Goal: Information Seeking & Learning: Learn about a topic

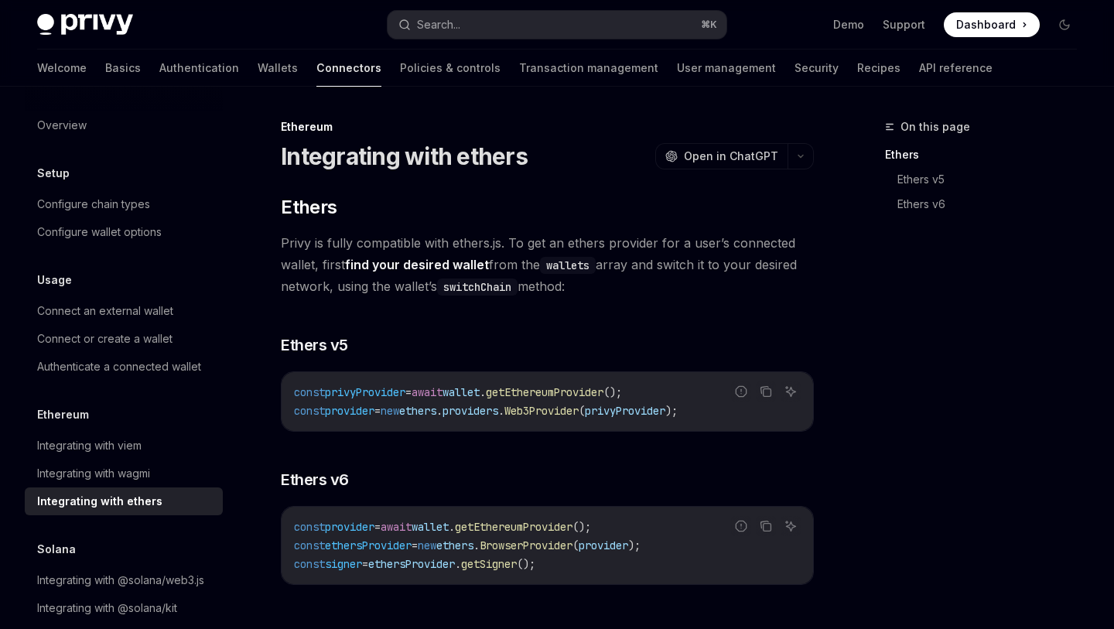
scroll to position [206, 0]
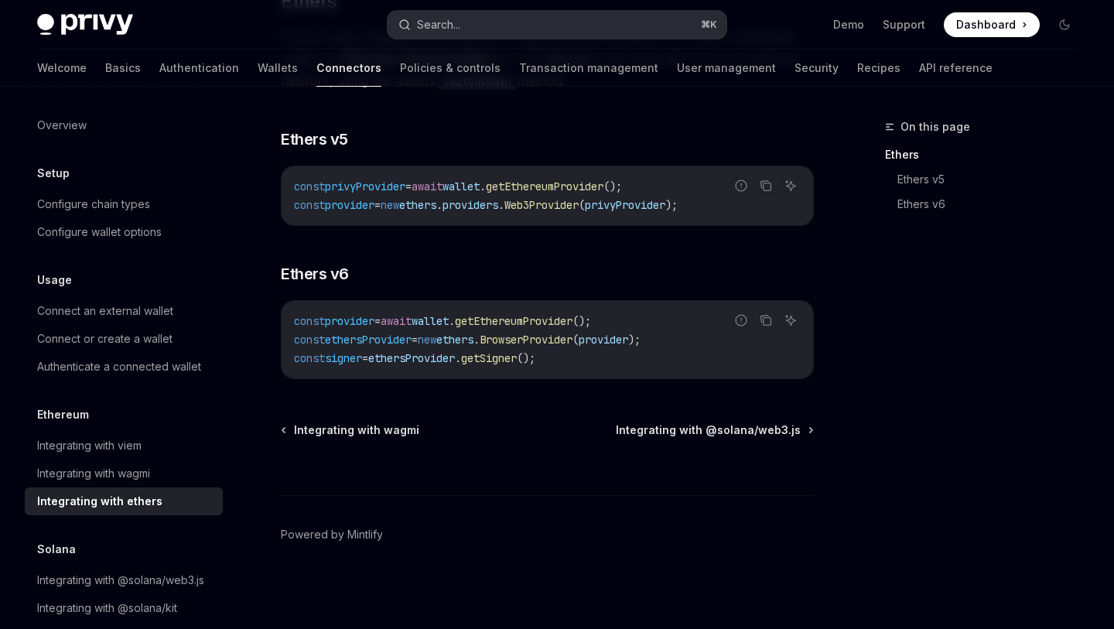
click at [429, 23] on div "Search..." at bounding box center [438, 24] width 43 height 19
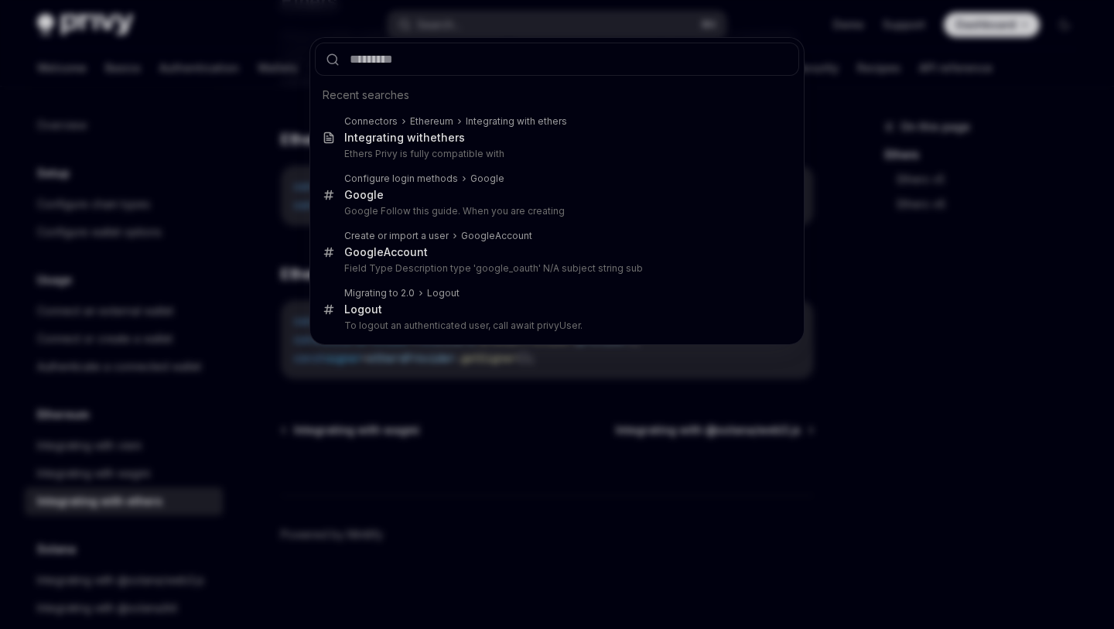
type input "**********"
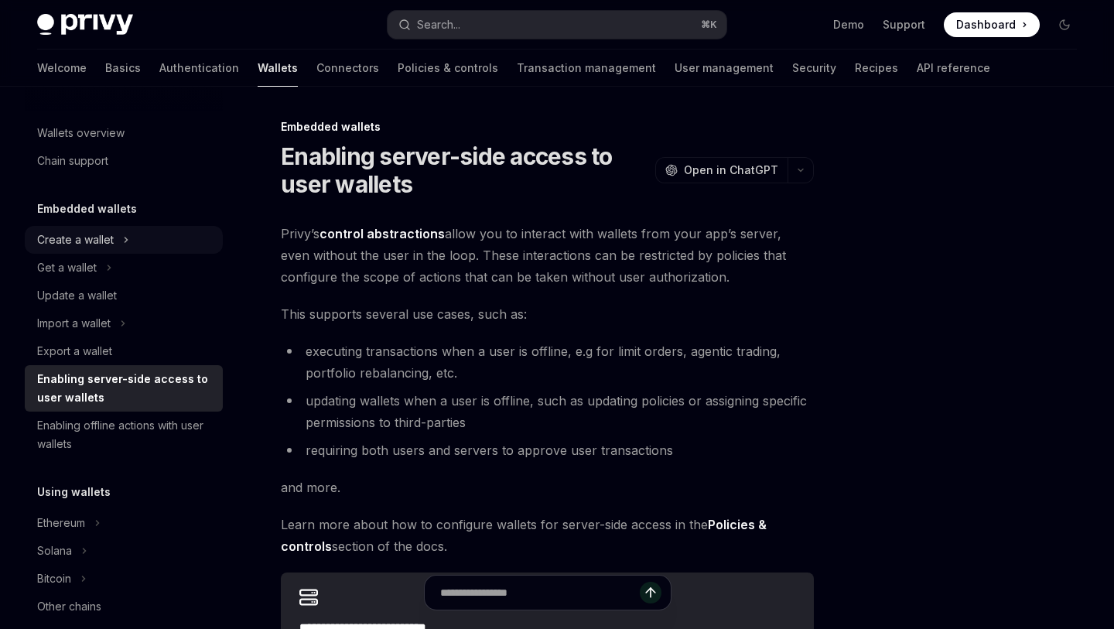
click at [159, 234] on div "Create a wallet" at bounding box center [124, 240] width 198 height 28
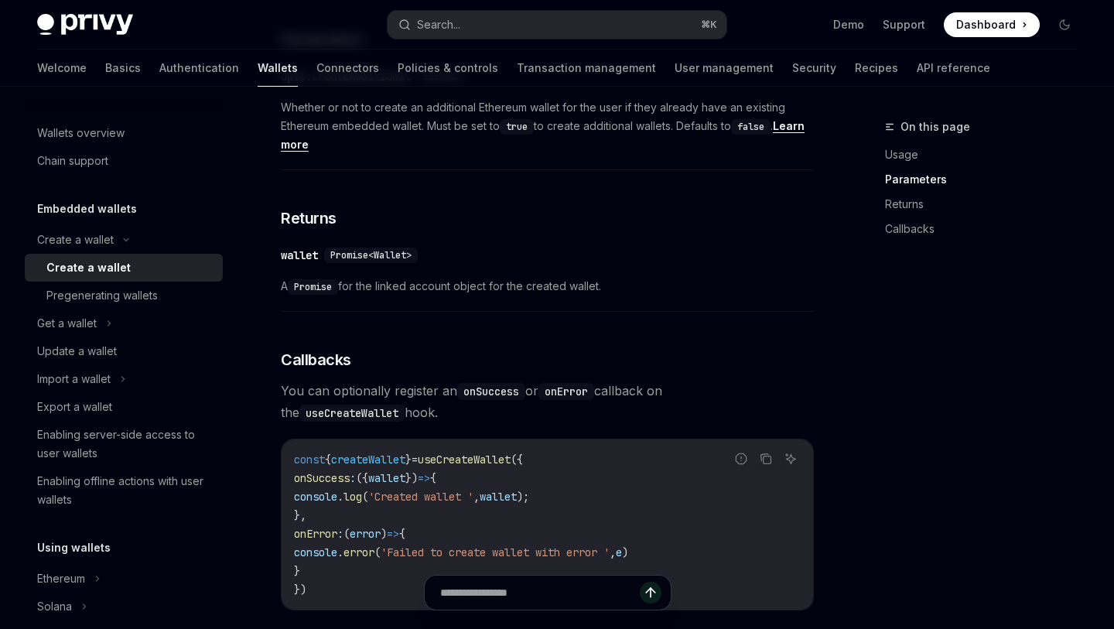
scroll to position [859, 0]
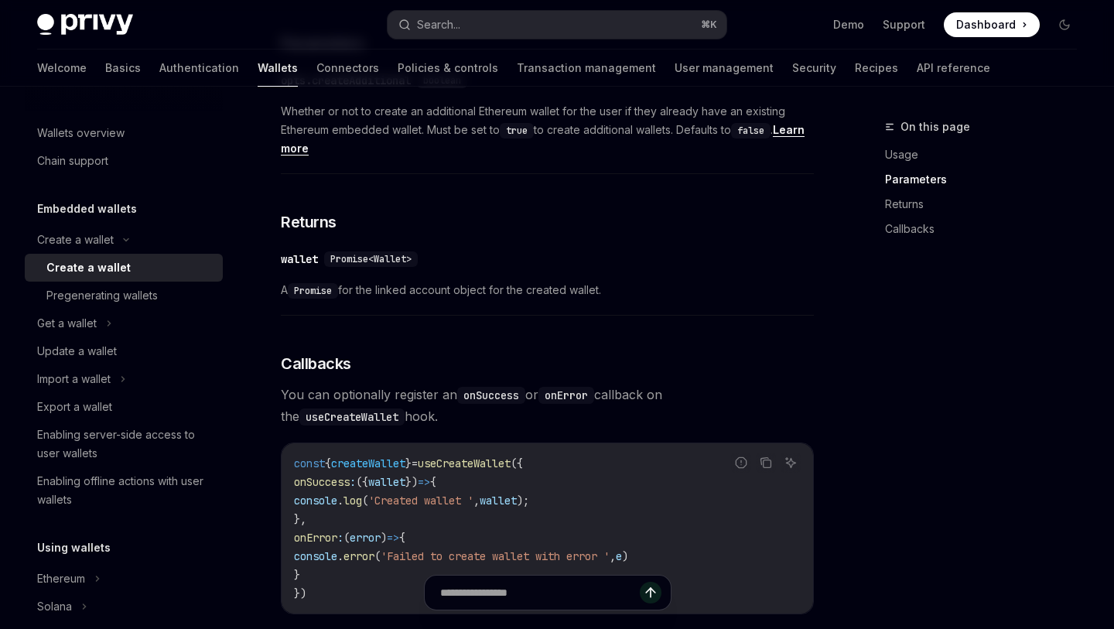
click at [145, 47] on div "Privy Docs home page Search... ⌘ K Demo Support Dashboard Dashboard Search..." at bounding box center [557, 25] width 1040 height 50
click at [159, 60] on link "Authentication" at bounding box center [199, 68] width 80 height 37
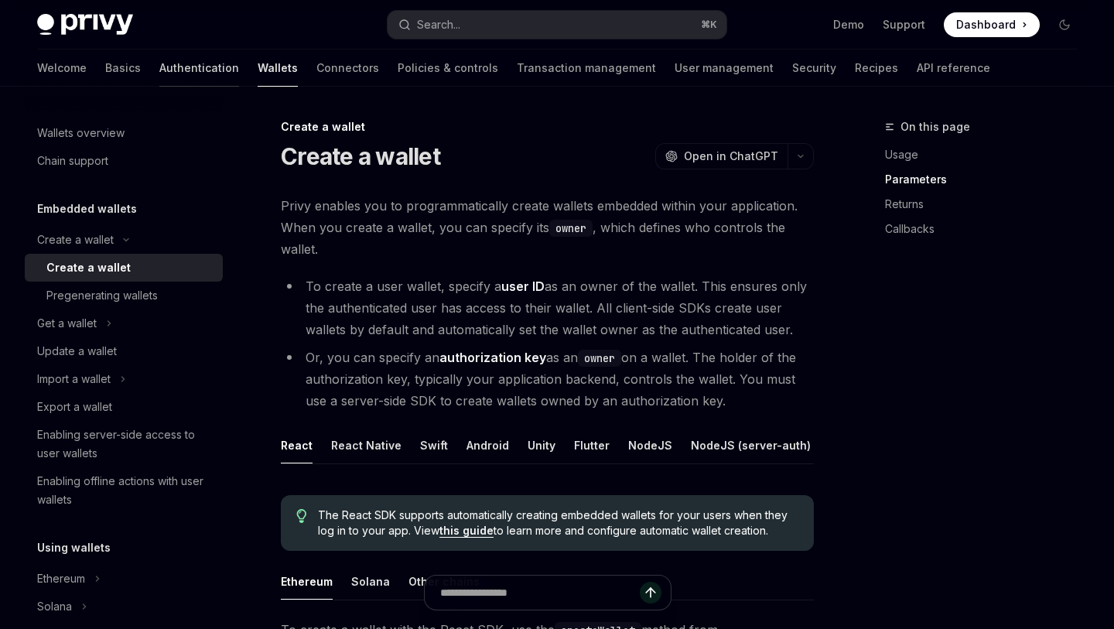
type textarea "*"
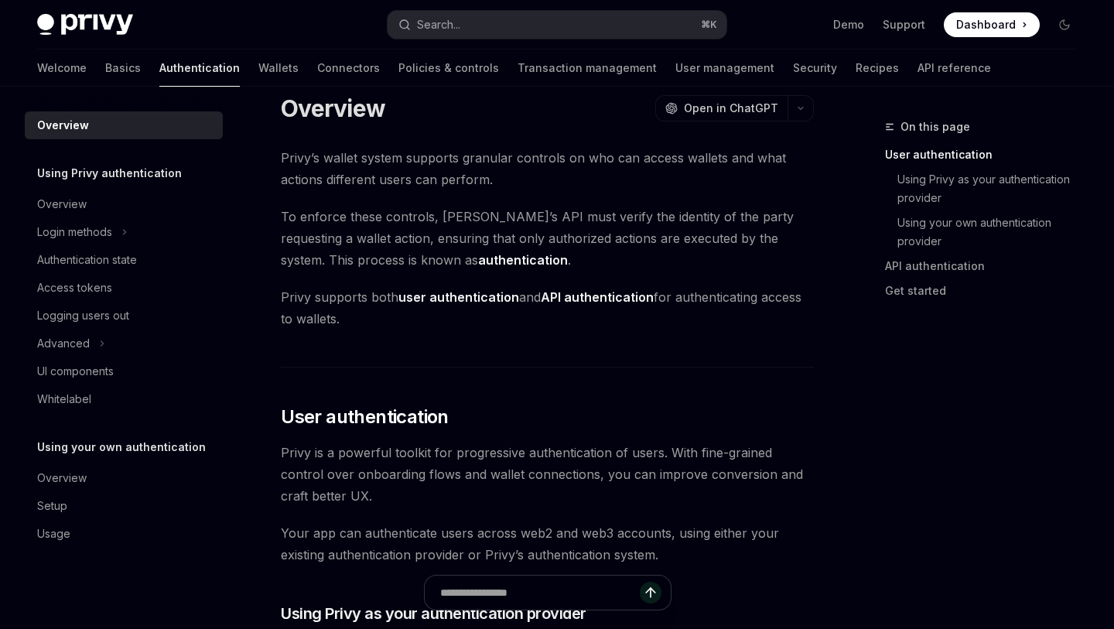
scroll to position [28, 0]
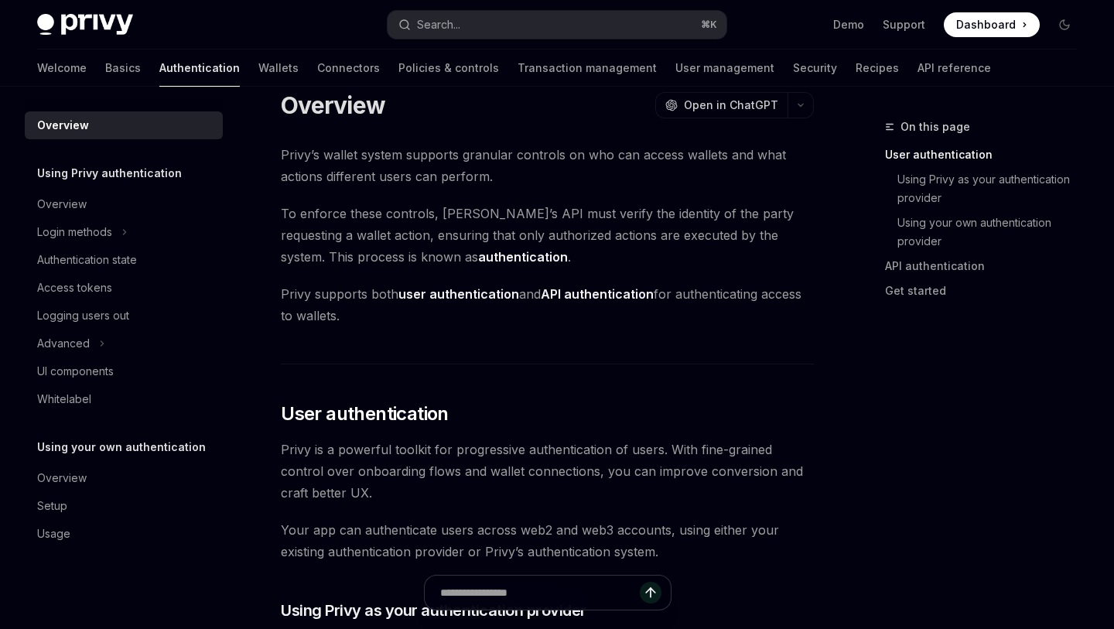
click at [437, 43] on div "Privy Docs home page Search... ⌘ K Demo Support Dashboard Dashboard Search..." at bounding box center [557, 25] width 1040 height 50
click at [449, 27] on div "Search..." at bounding box center [438, 24] width 43 height 19
type input "**********"
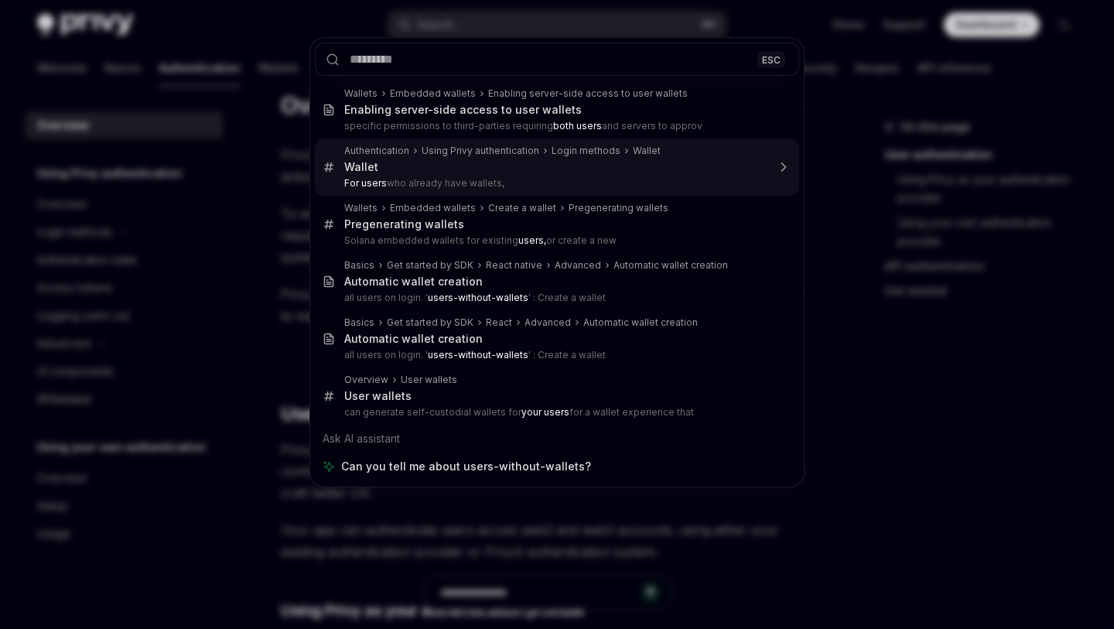
type textarea "*"
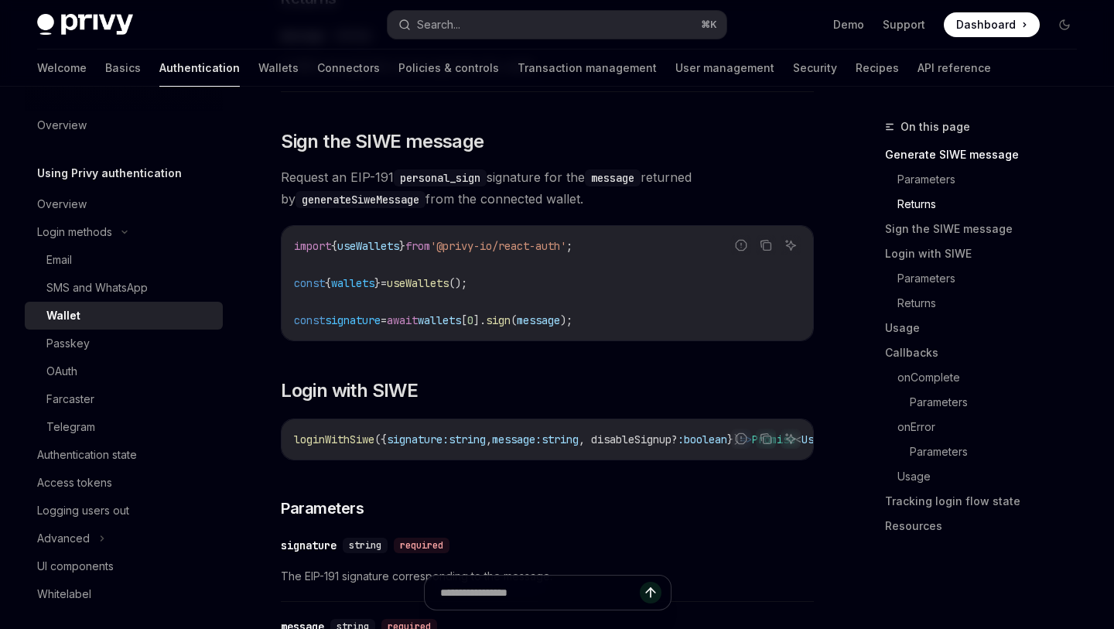
scroll to position [965, 0]
